Goal: Task Accomplishment & Management: Use online tool/utility

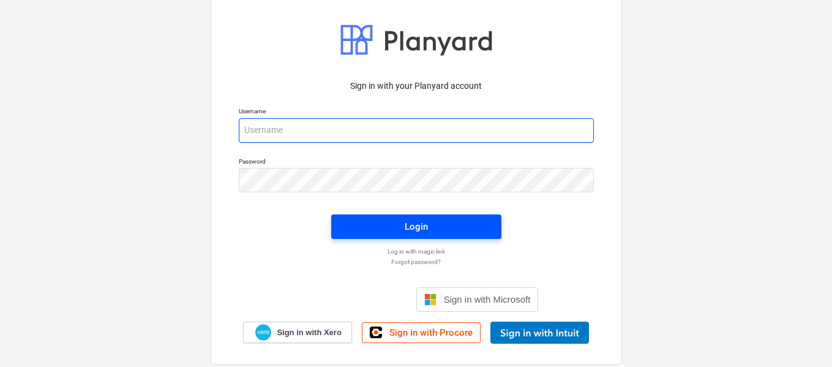
type input "[PERSON_NAME][EMAIL_ADDRESS][DOMAIN_NAME]"
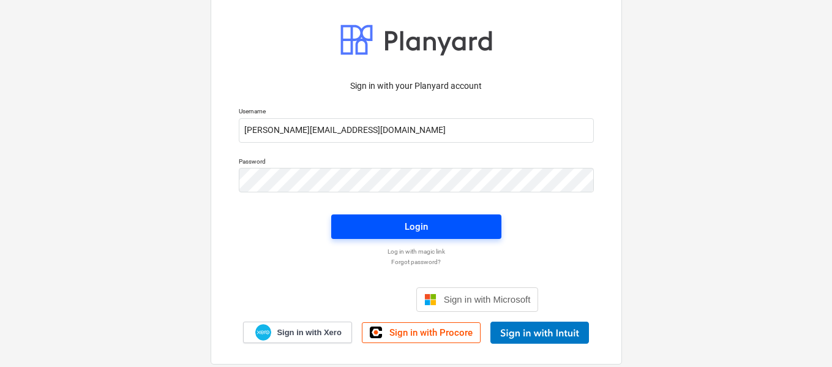
click at [445, 224] on span "Login" at bounding box center [416, 227] width 141 height 16
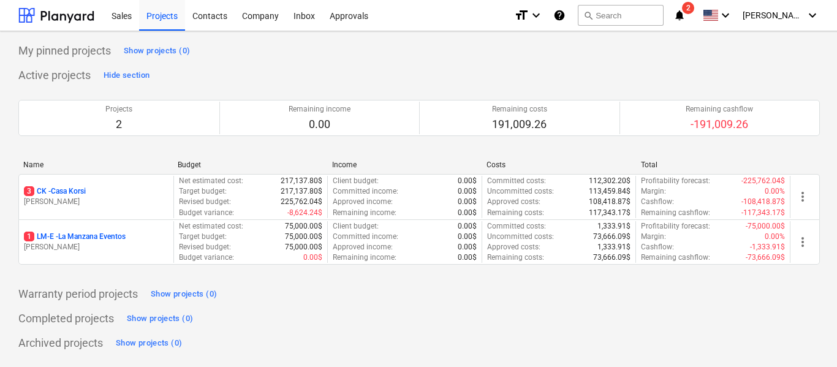
click at [703, 12] on div "format_size keyboard_arrow_down help search Search notifications 2 keyboard_arr…" at bounding box center [667, 15] width 306 height 31
click at [685, 13] on icon "notifications" at bounding box center [679, 15] width 12 height 15
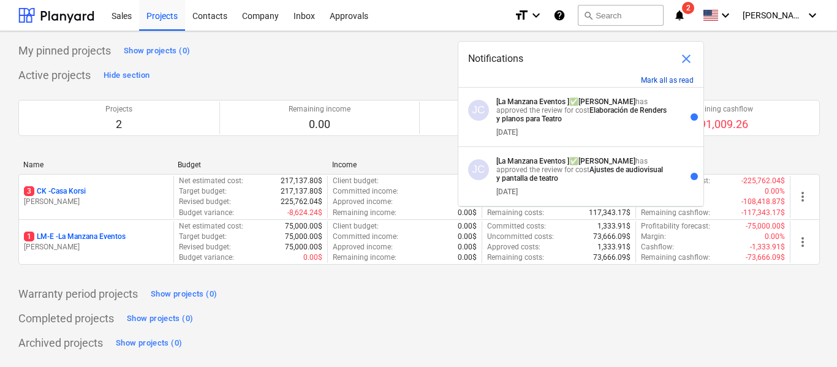
click at [672, 77] on button "Mark all as read" at bounding box center [667, 80] width 53 height 9
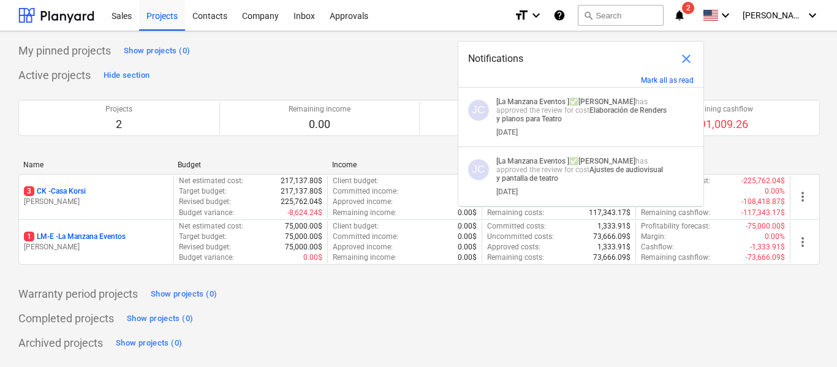
click at [335, 73] on div "Active projects Hide section Projects 2 Remaining income 0.00 Remaining costs 1…" at bounding box center [418, 173] width 801 height 214
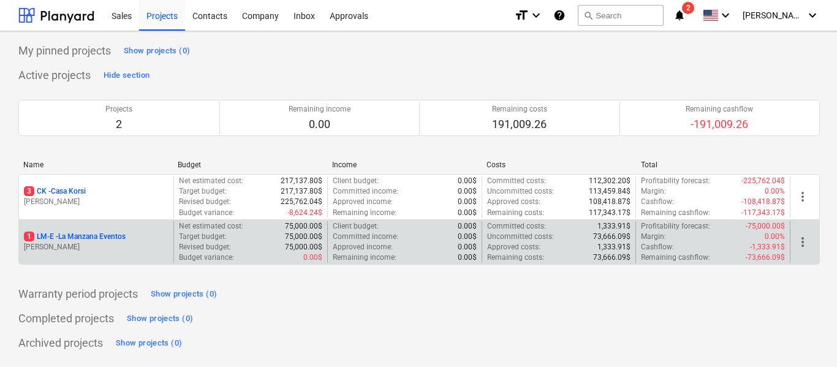
click at [143, 248] on p "[PERSON_NAME]" at bounding box center [96, 247] width 145 height 10
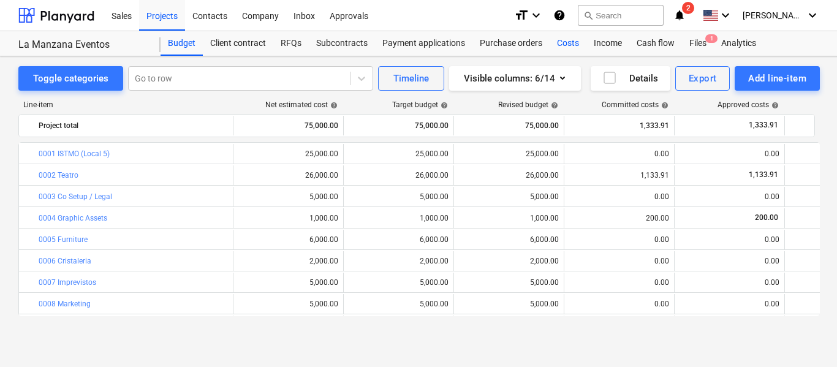
click at [561, 42] on div "Costs" at bounding box center [567, 43] width 37 height 24
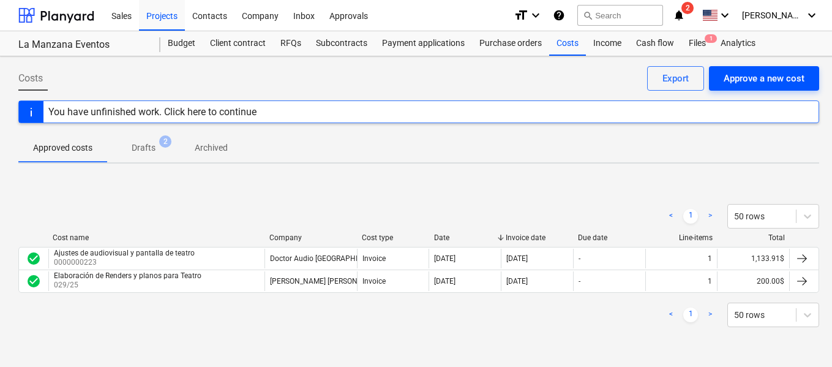
click at [748, 70] on div "Approve a new cost" at bounding box center [764, 78] width 81 height 16
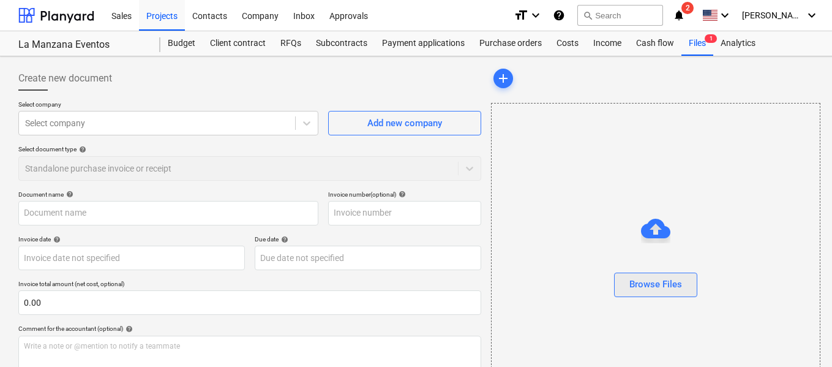
click at [684, 280] on button "Browse Files" at bounding box center [655, 285] width 83 height 24
click at [656, 276] on div "Browse Files" at bounding box center [656, 284] width 53 height 16
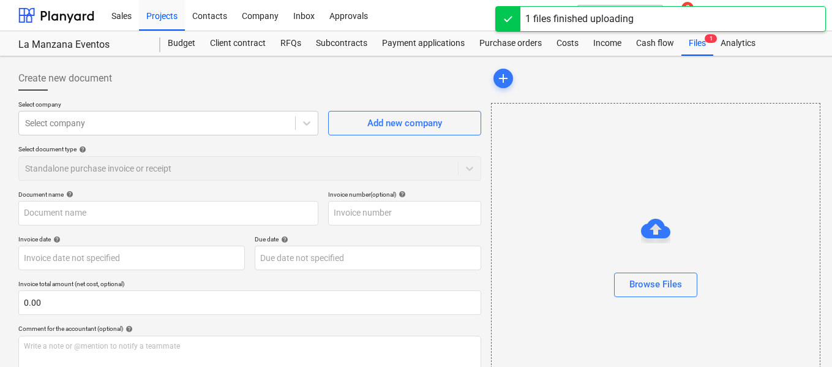
type input "aviso_operacion_DIOZA RECORDS_SANTA [PERSON_NAME].pdf"
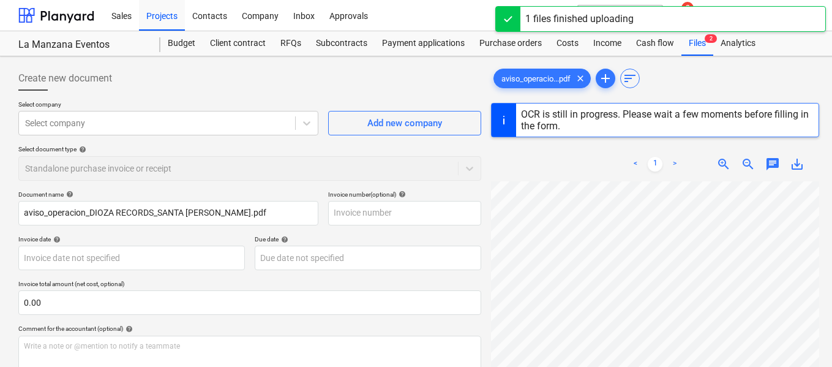
scroll to position [122, 0]
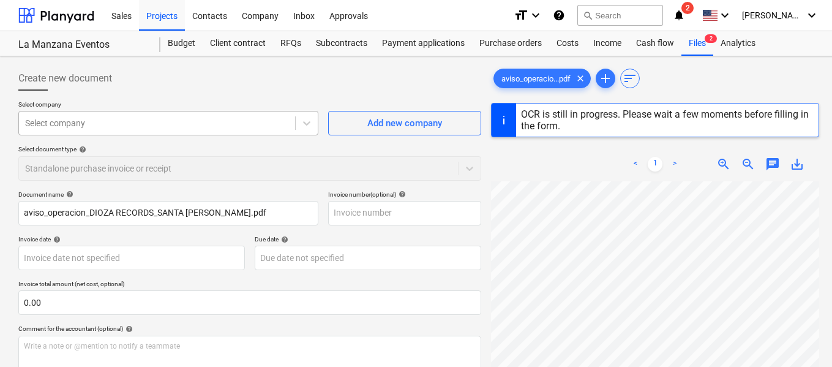
click at [271, 130] on div "Select company" at bounding box center [157, 123] width 276 height 17
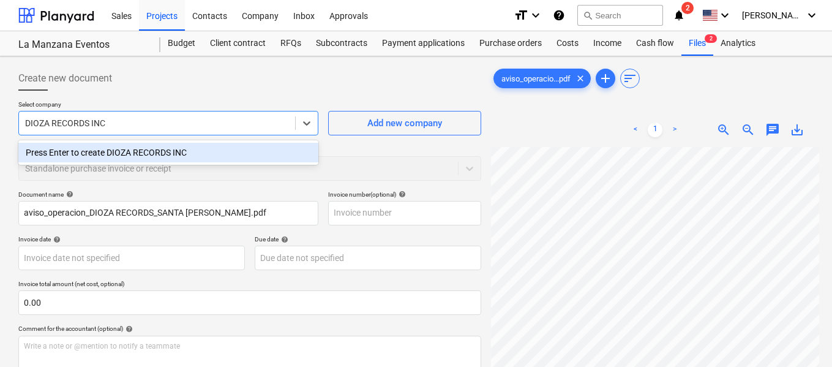
type input "DIOZA RECORDS INC."
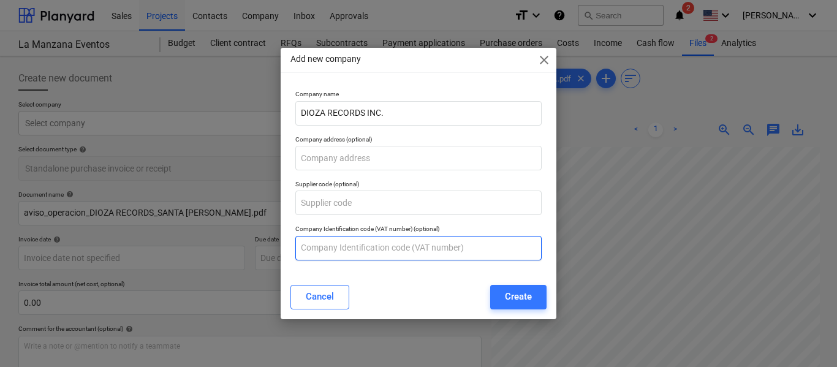
click at [363, 249] on input "text" at bounding box center [418, 248] width 246 height 24
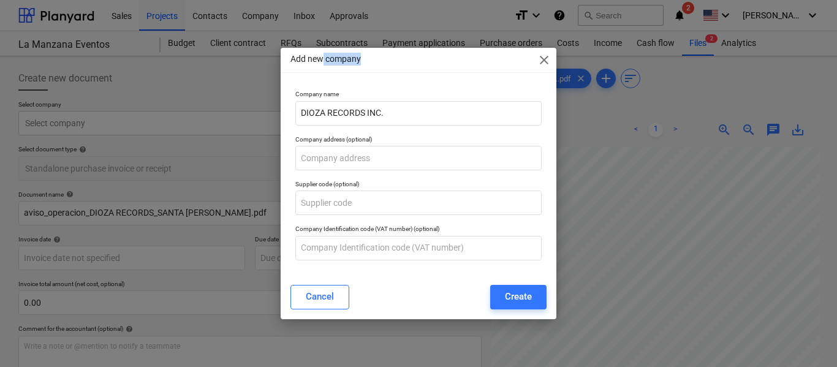
drag, startPoint x: 409, startPoint y: 61, endPoint x: 321, endPoint y: 66, distance: 88.3
click at [321, 64] on div "Add new company close" at bounding box center [418, 60] width 276 height 24
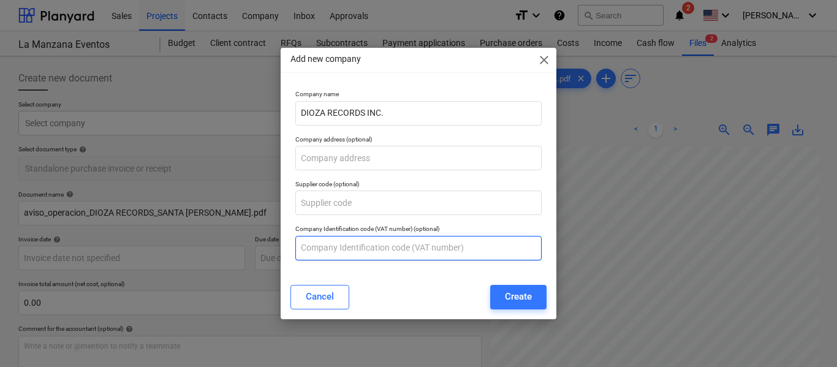
click at [423, 251] on input "text" at bounding box center [418, 248] width 246 height 24
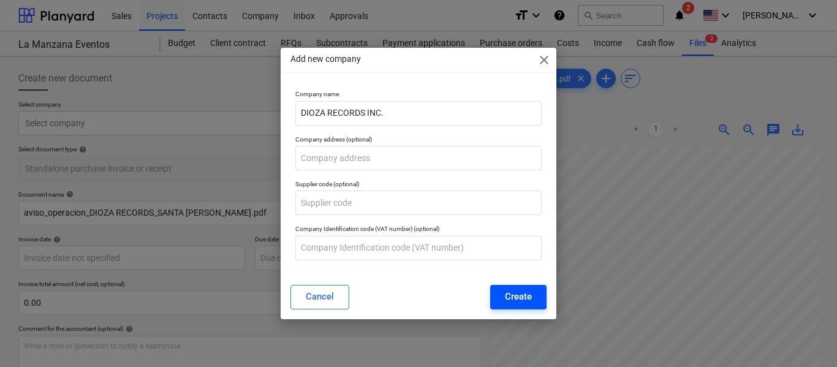
click at [508, 292] on div "Create" at bounding box center [518, 296] width 27 height 16
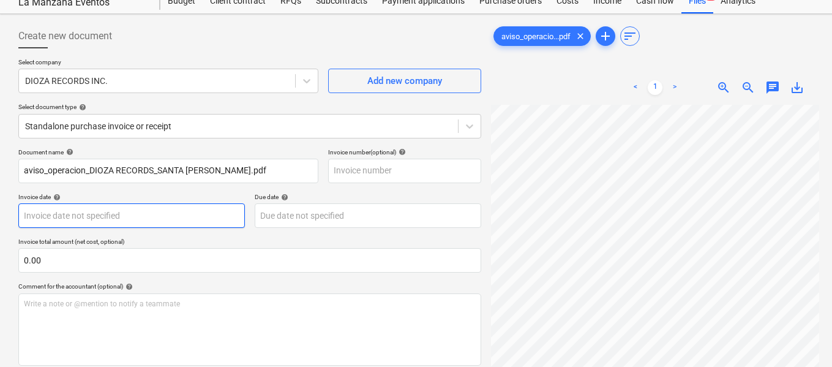
scroll to position [61, 0]
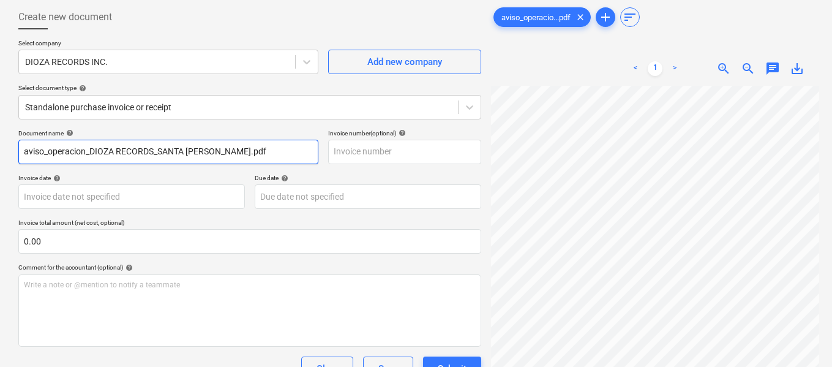
click at [239, 154] on input "aviso_operacion_DIOZA RECORDS_SANTA [PERSON_NAME].pdf" at bounding box center [168, 152] width 300 height 24
type input "A"
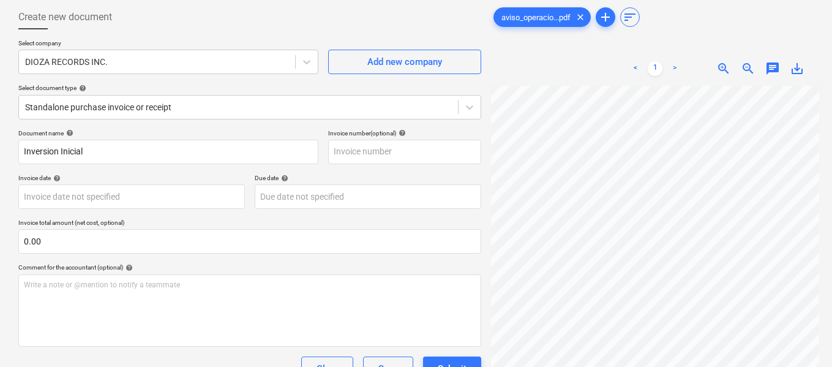
click at [331, 137] on div "Invoice number (optional) help" at bounding box center [404, 133] width 153 height 8
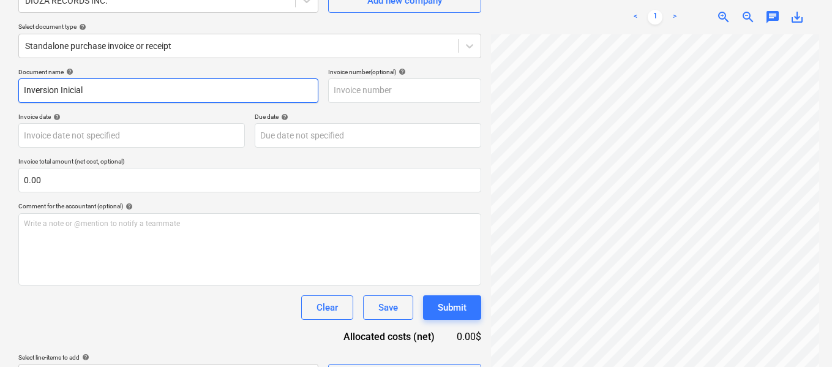
click at [224, 97] on input "Inversion Inicial" at bounding box center [168, 90] width 300 height 24
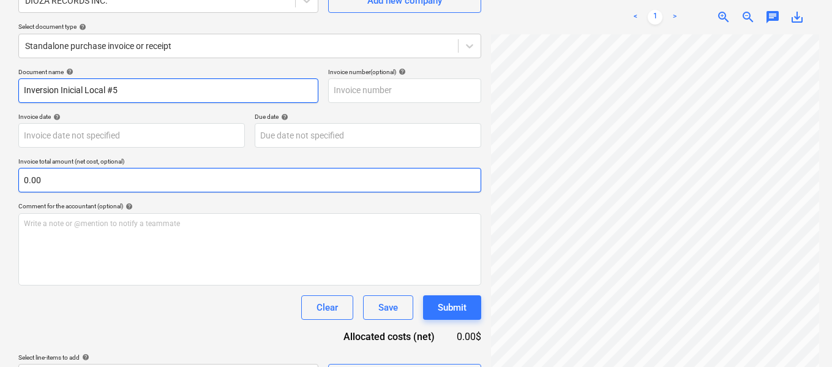
type input "Inversion Inicial Local #5"
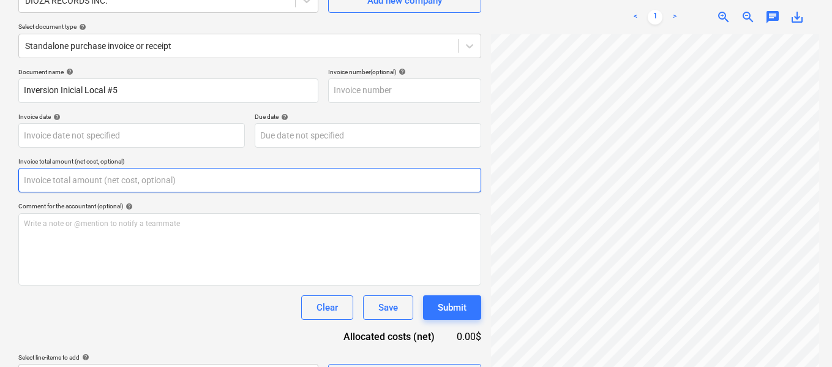
click at [171, 187] on input "text" at bounding box center [249, 180] width 463 height 24
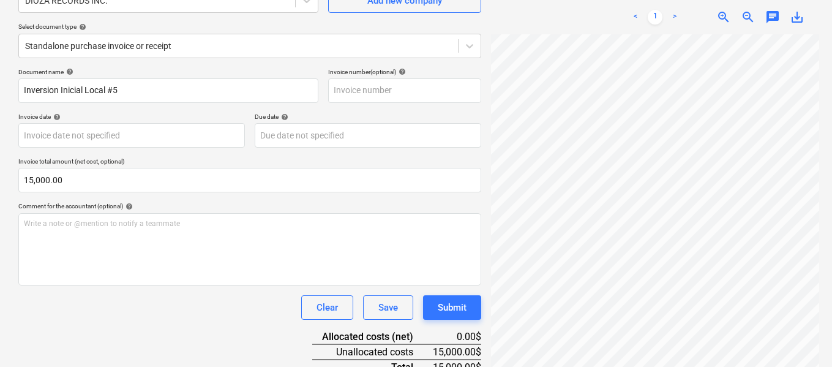
click at [189, 313] on div "Clear Save Submit" at bounding box center [249, 307] width 463 height 24
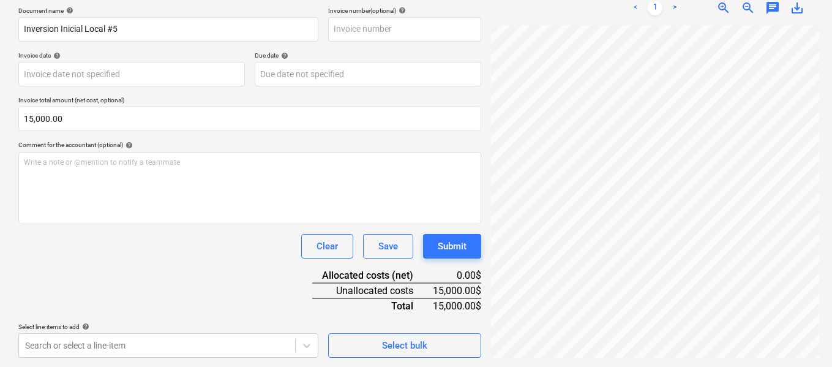
scroll to position [184, 0]
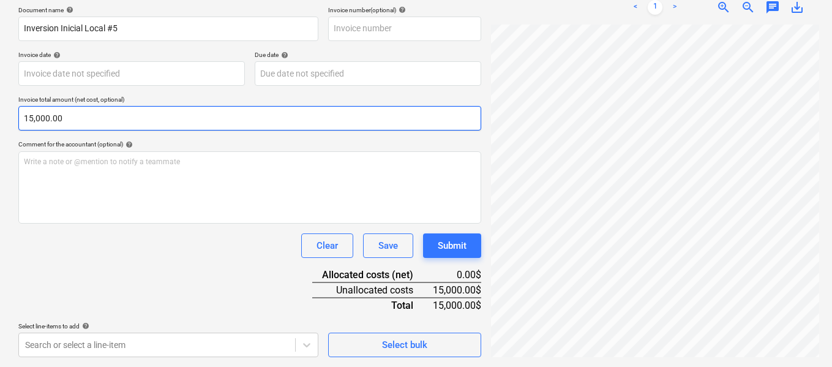
type input "15000"
click at [177, 121] on input "15000" at bounding box center [249, 118] width 463 height 24
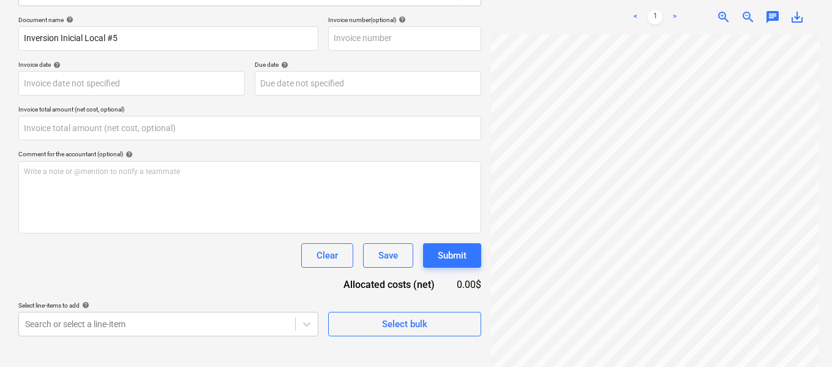
type input "0.00"
click at [184, 265] on div "Clear Save Submit" at bounding box center [249, 255] width 463 height 24
click at [194, 192] on body "Sales Projects Contacts Company Inbox Approvals format_size keyboard_arrow_down…" at bounding box center [416, 8] width 832 height 367
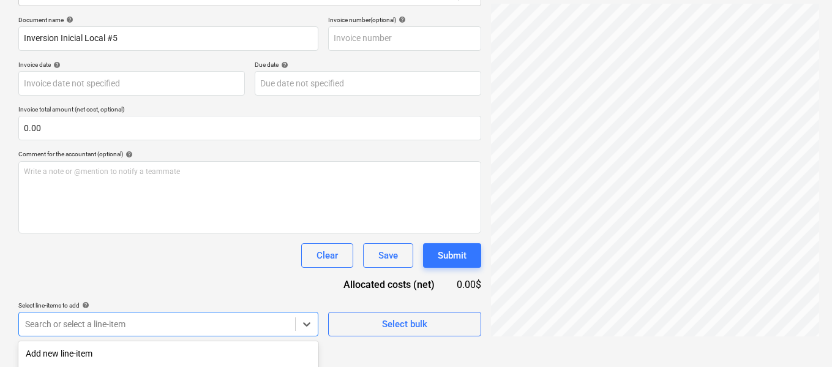
scroll to position [333, 0]
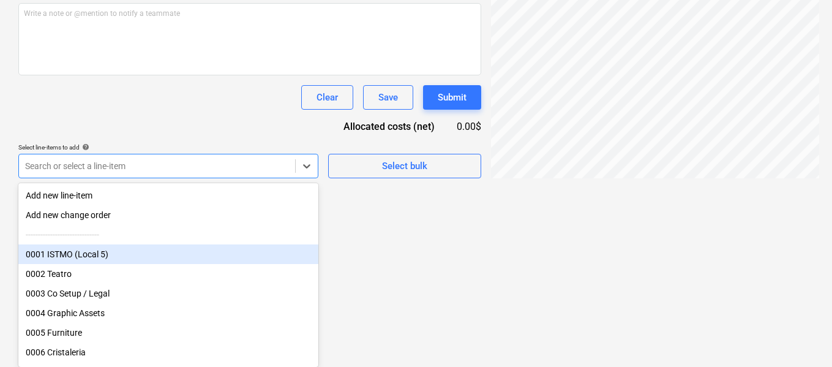
click at [181, 252] on div "0001 ISTMO (Local 5)" at bounding box center [168, 254] width 300 height 20
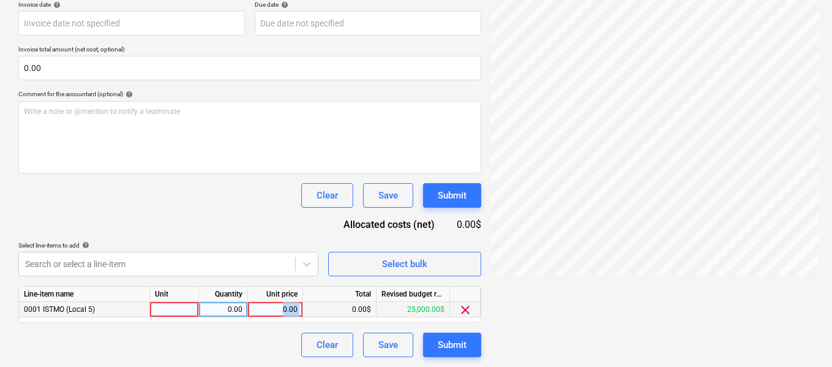
drag, startPoint x: 269, startPoint y: 310, endPoint x: 309, endPoint y: 310, distance: 39.8
click at [0, 0] on div "0001 ISTMO (Local 5) 0.00 0.00 0.00$ 25,000.00$ clear" at bounding box center [0, 0] width 0 height 0
drag, startPoint x: 218, startPoint y: 311, endPoint x: 239, endPoint y: 312, distance: 21.4
click at [239, 312] on div "0.00" at bounding box center [223, 309] width 39 height 15
click at [268, 312] on div "0.00" at bounding box center [275, 309] width 45 height 15
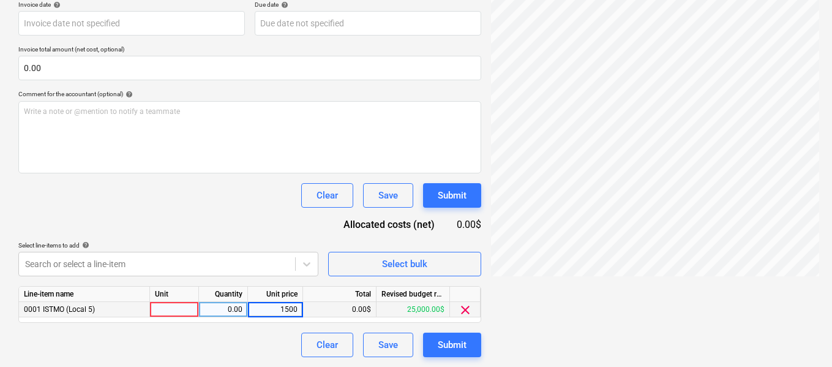
type input "15000"
click at [273, 346] on div "Clear Save Submit" at bounding box center [249, 345] width 463 height 24
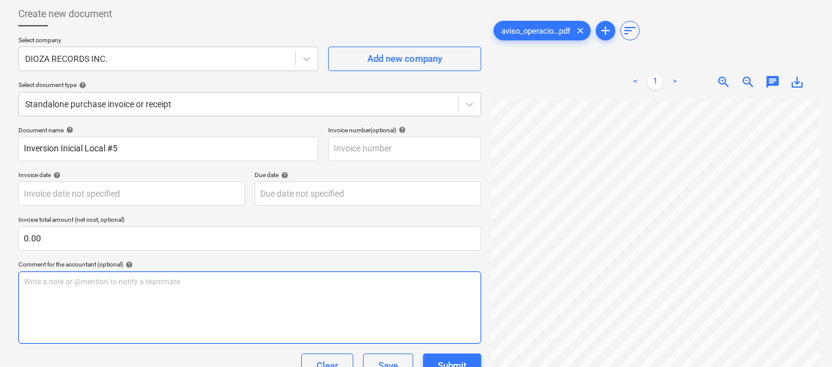
scroll to position [51, 0]
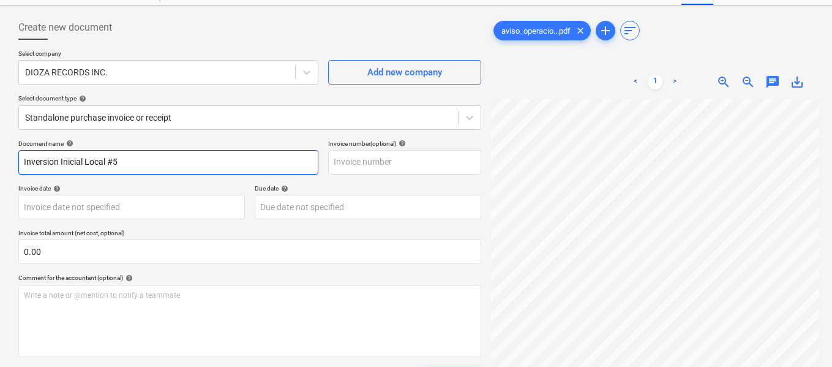
click at [86, 162] on input "Inversion Inicial Local #5" at bounding box center [168, 162] width 300 height 24
click at [42, 166] on input "Inversion Inicial para remodelación Local #5" at bounding box center [168, 162] width 300 height 24
click at [233, 152] on input "Inversión Inicial para remodelación Local #5" at bounding box center [168, 162] width 300 height 24
type input "Inversión Inicial para remodelación Local #5"
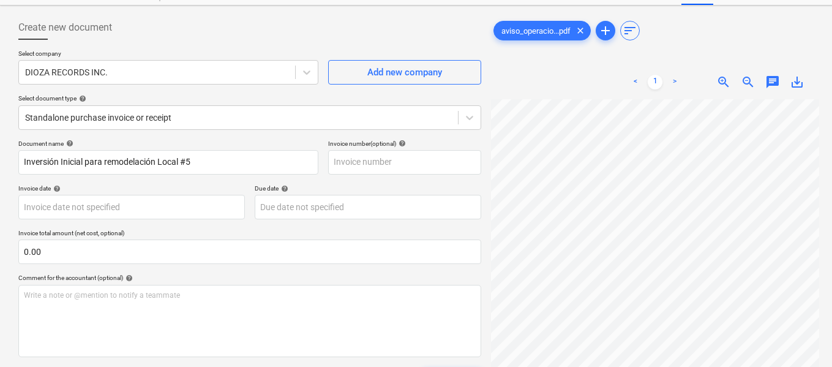
click at [412, 229] on p "Invoice total amount (net cost, optional)" at bounding box center [249, 234] width 463 height 10
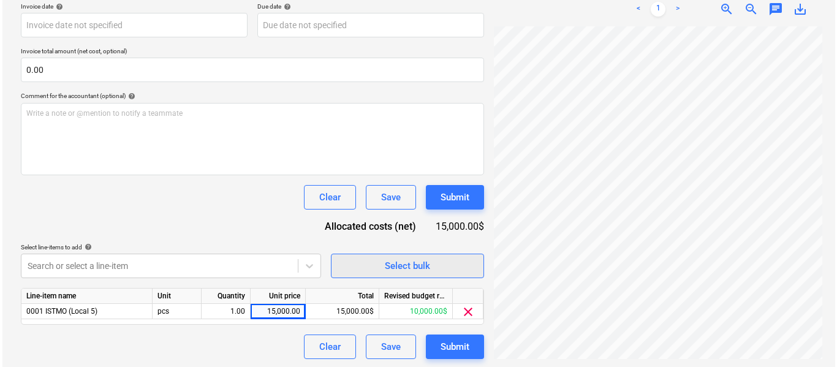
scroll to position [235, 0]
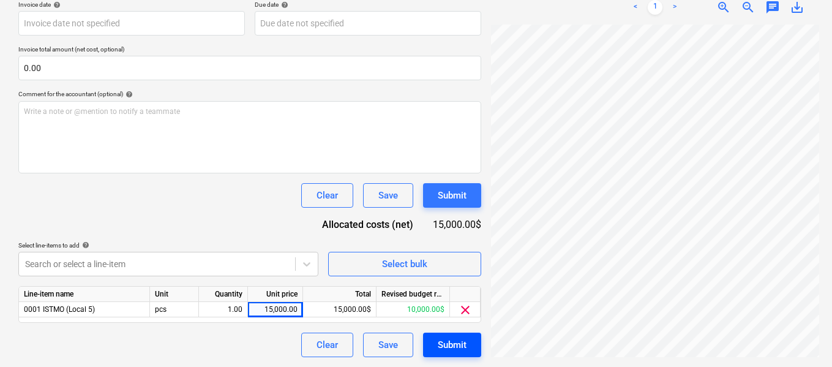
click at [462, 350] on div "Submit" at bounding box center [452, 345] width 29 height 16
